Goal: Task Accomplishment & Management: Use online tool/utility

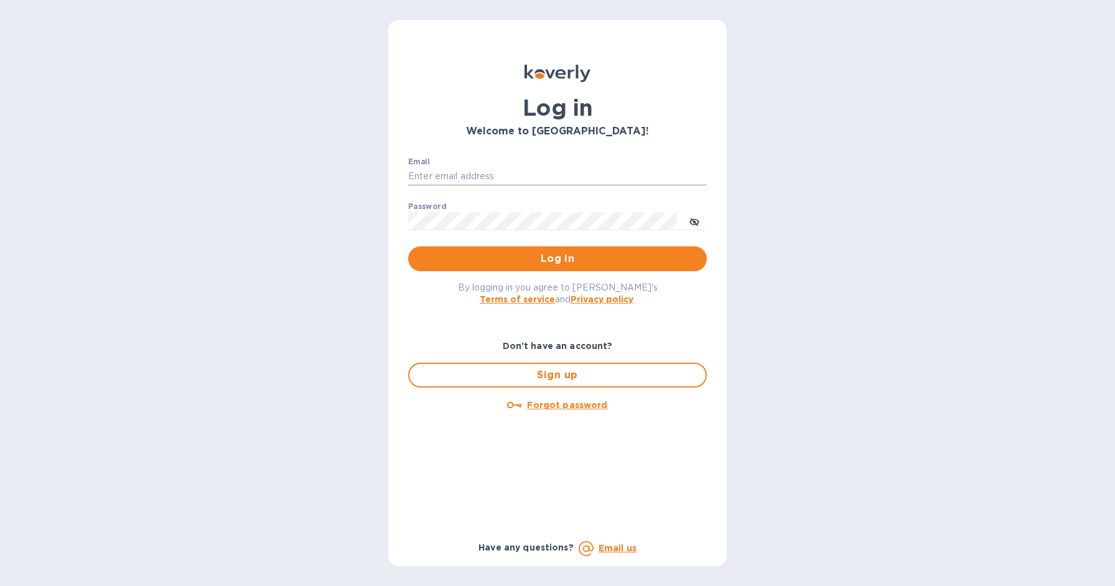
click at [500, 174] on input "Email" at bounding box center [557, 176] width 299 height 19
type input "[EMAIL_ADDRESS][DOMAIN_NAME]"
click at [550, 263] on span "Log in" at bounding box center [557, 258] width 279 height 15
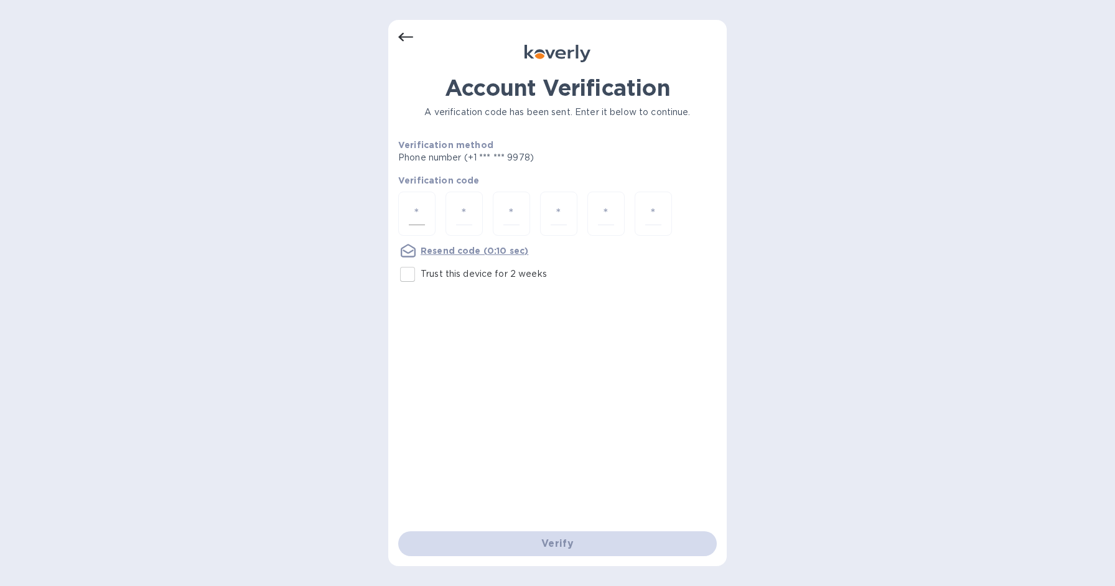
click at [423, 210] on input "number" at bounding box center [417, 213] width 16 height 23
type input "5"
type input "1"
type input "8"
type input "3"
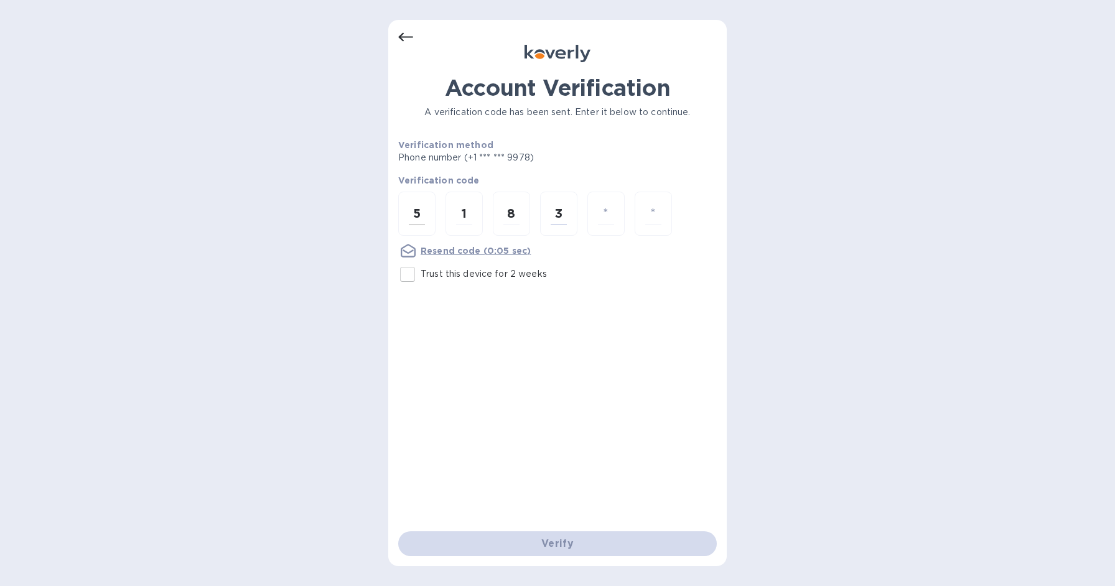
type input "9"
type input "3"
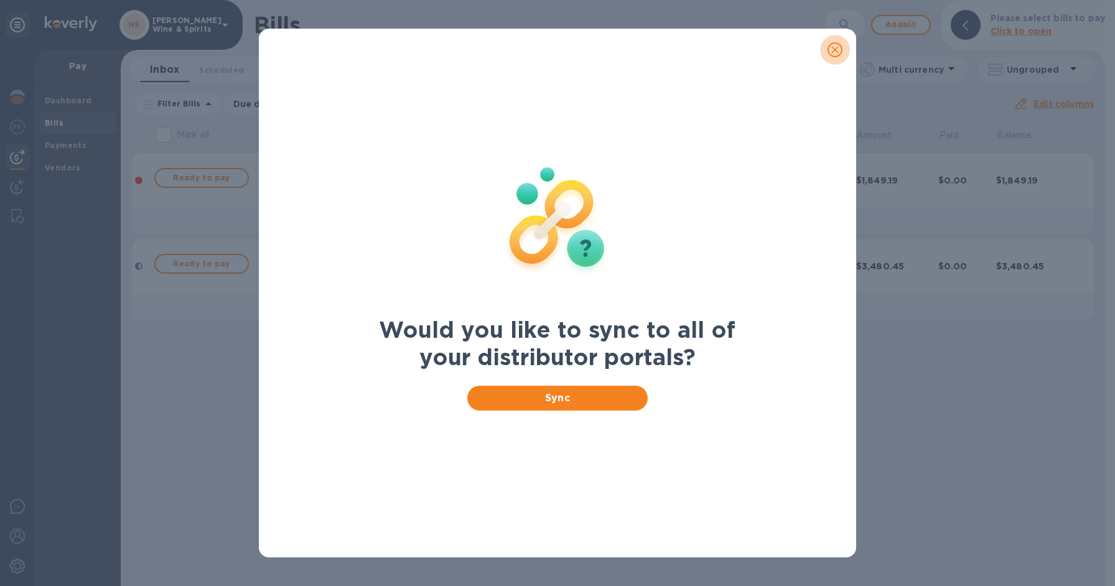
click at [835, 52] on icon "close" at bounding box center [835, 50] width 12 height 12
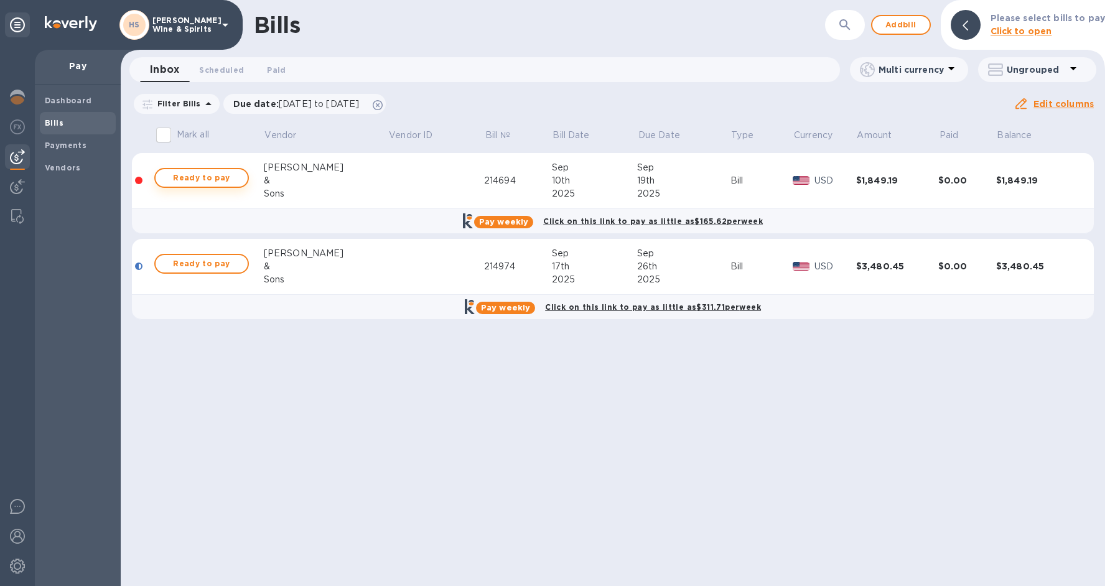
click at [215, 182] on span "Ready to pay" at bounding box center [202, 177] width 72 height 15
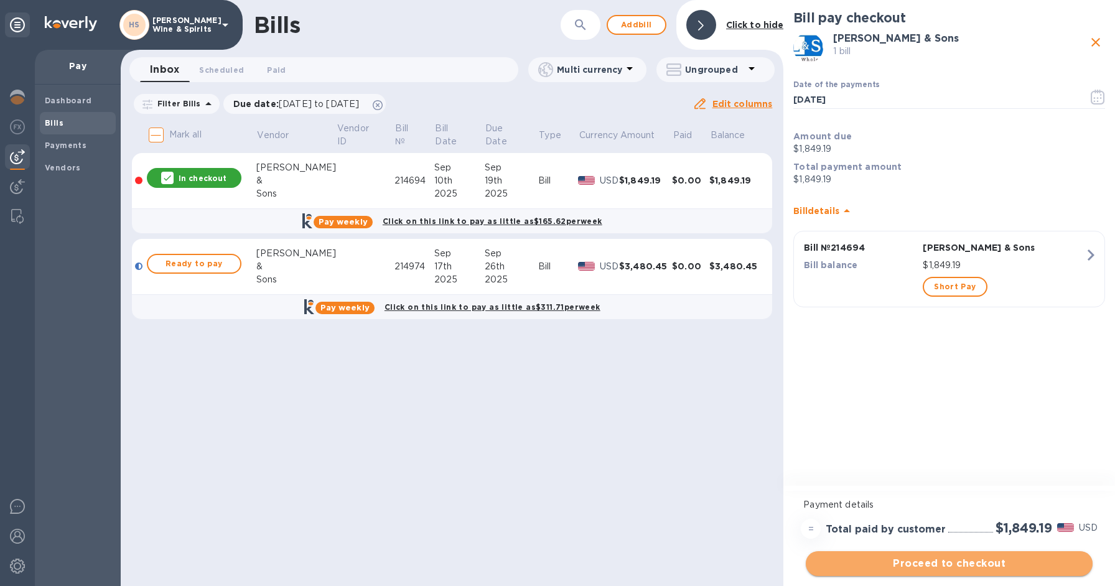
click at [959, 570] on span "Proceed to checkout" at bounding box center [949, 563] width 267 height 15
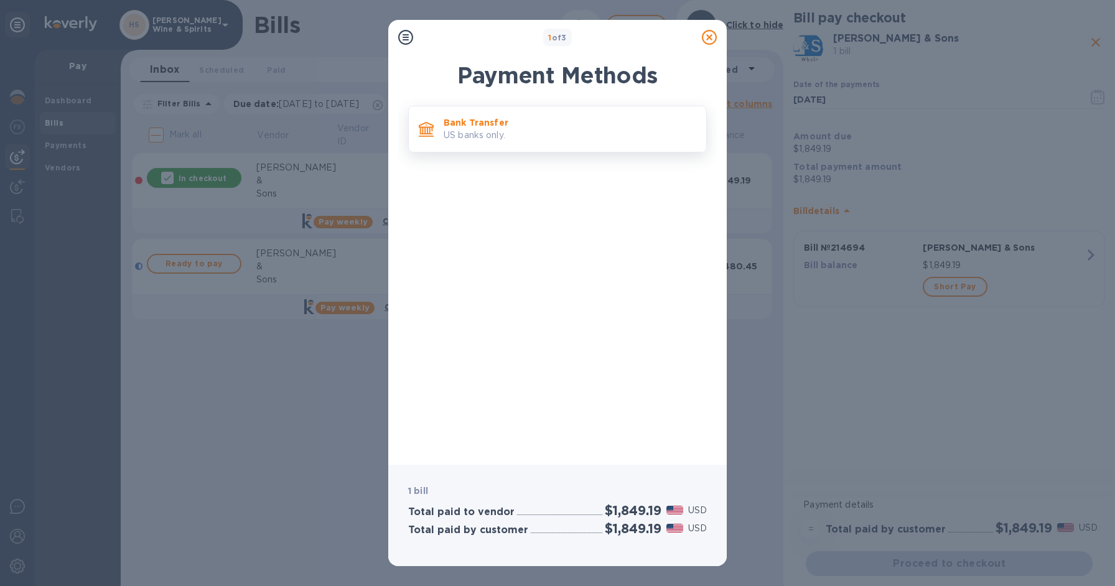
click at [505, 136] on p "US banks only." at bounding box center [570, 135] width 253 height 13
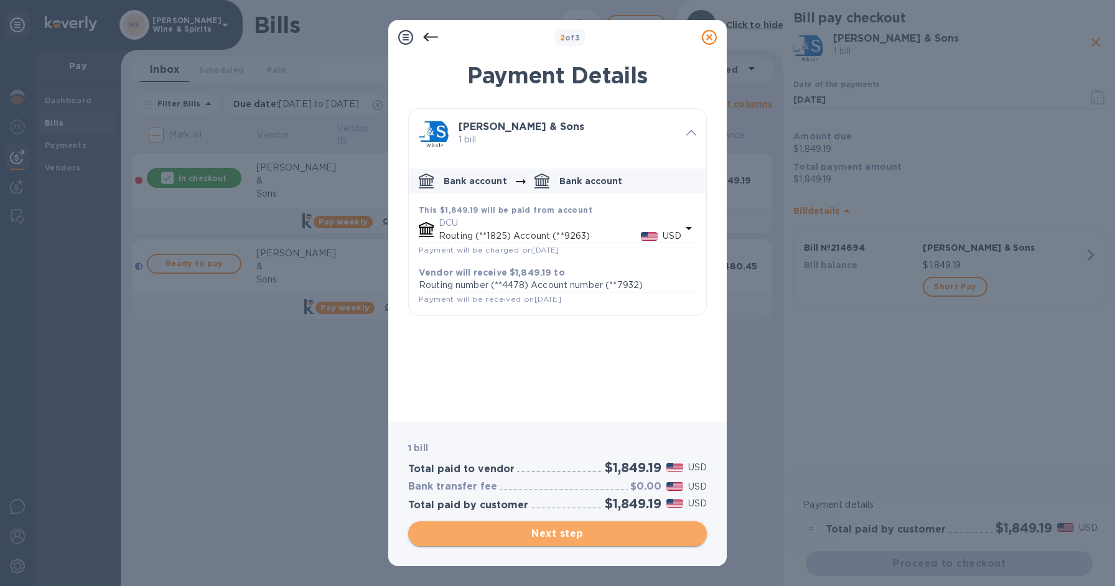
click at [599, 531] on span "Next step" at bounding box center [557, 533] width 279 height 15
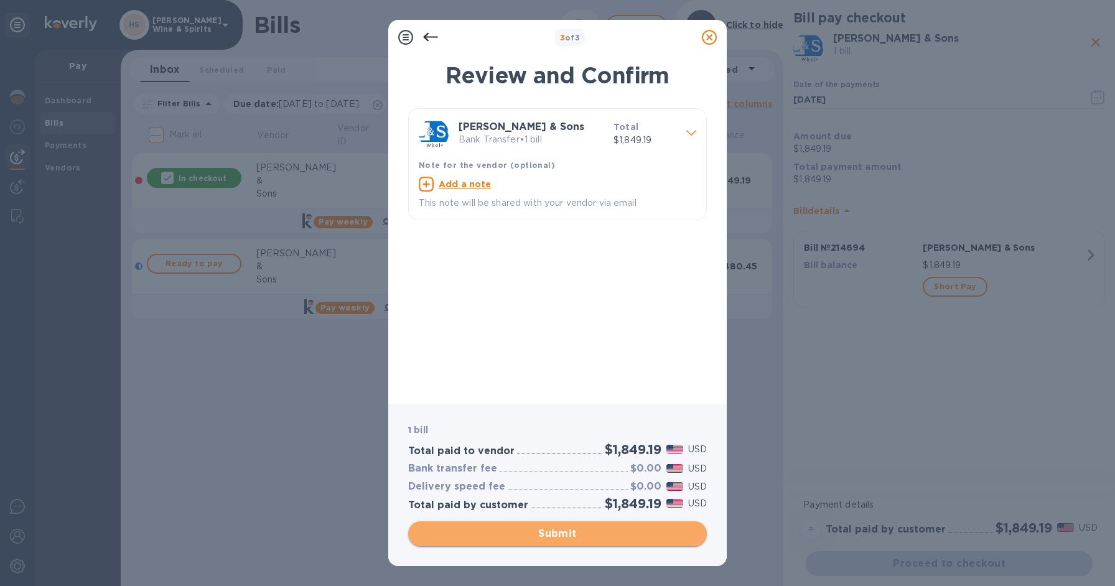
click at [599, 531] on span "Submit" at bounding box center [557, 533] width 279 height 15
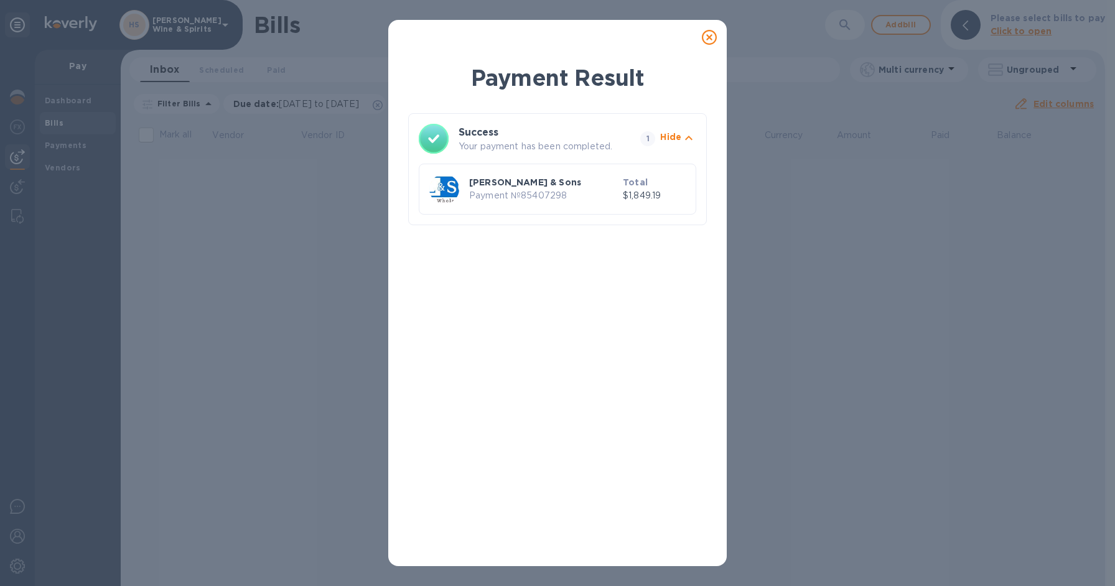
click at [709, 36] on icon at bounding box center [709, 37] width 15 height 15
